Goal: Task Accomplishment & Management: Use online tool/utility

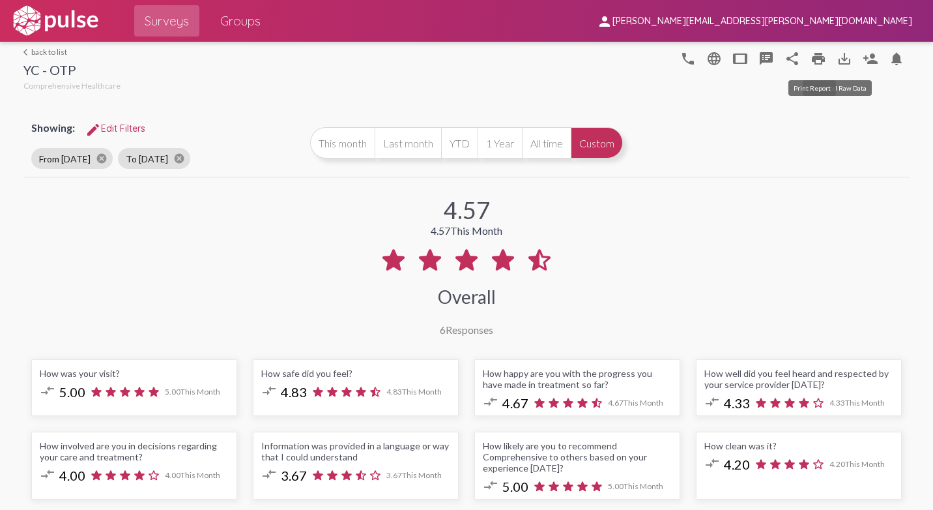
click at [817, 63] on mat-icon "print" at bounding box center [819, 59] width 16 height 16
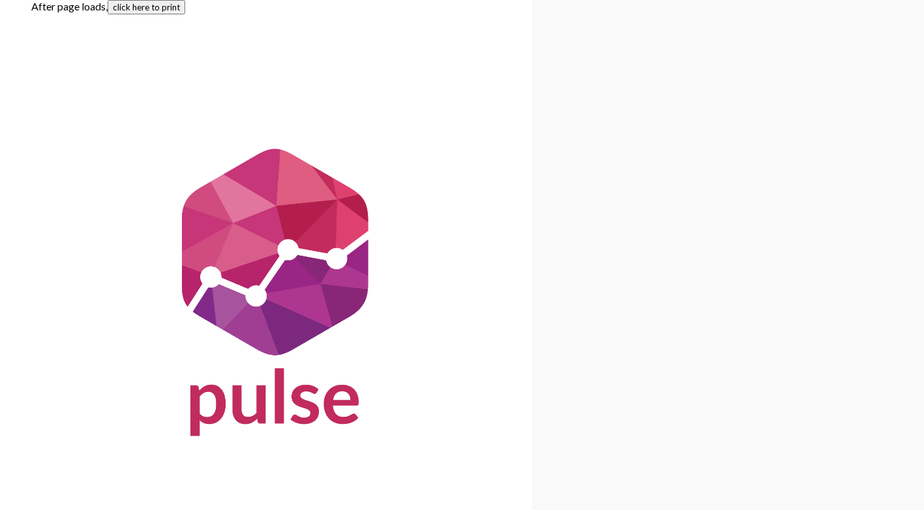
click at [168, 14] on div "www.pulseforgood.com support@pulseforgood.com" at bounding box center [265, 350] width 469 height 672
click at [171, 8] on button "click here to print" at bounding box center [147, 7] width 78 height 14
